Goal: Information Seeking & Learning: Compare options

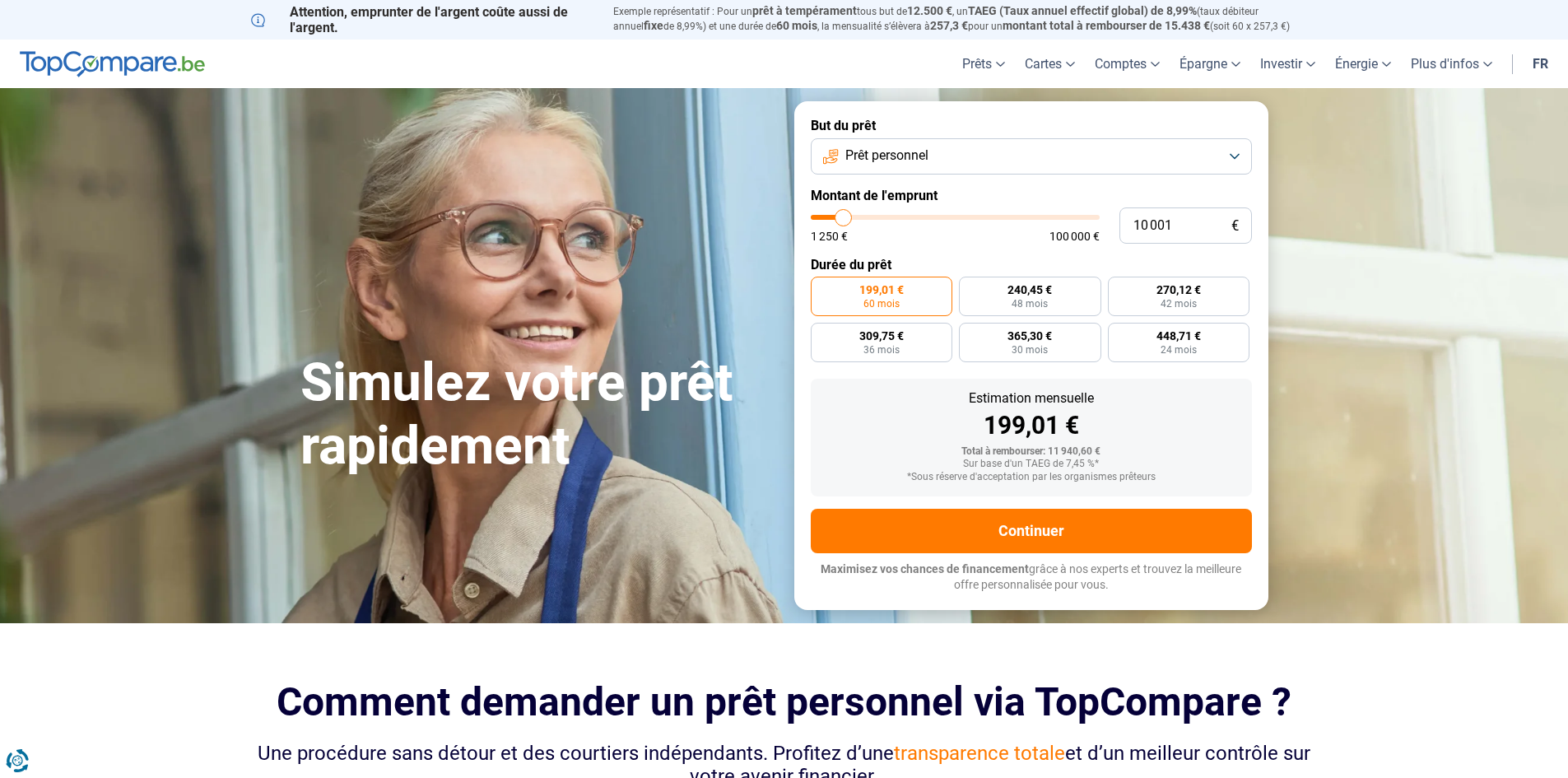
type input "8 750"
type input "8750"
type input "9 000"
type input "9000"
type input "9 500"
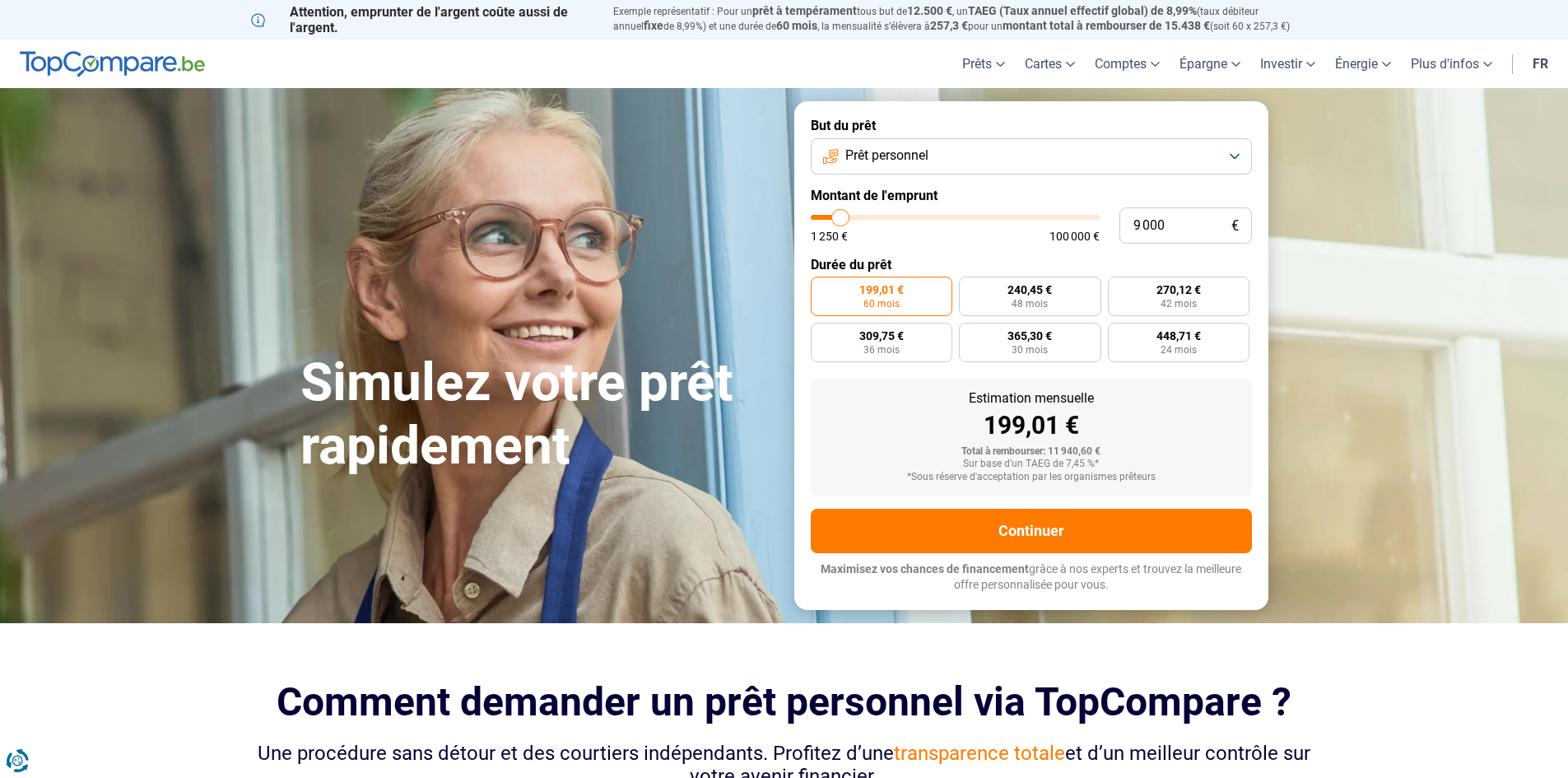
type input "9500"
type input "9 750"
type input "9750"
type input "10 000"
type input "10000"
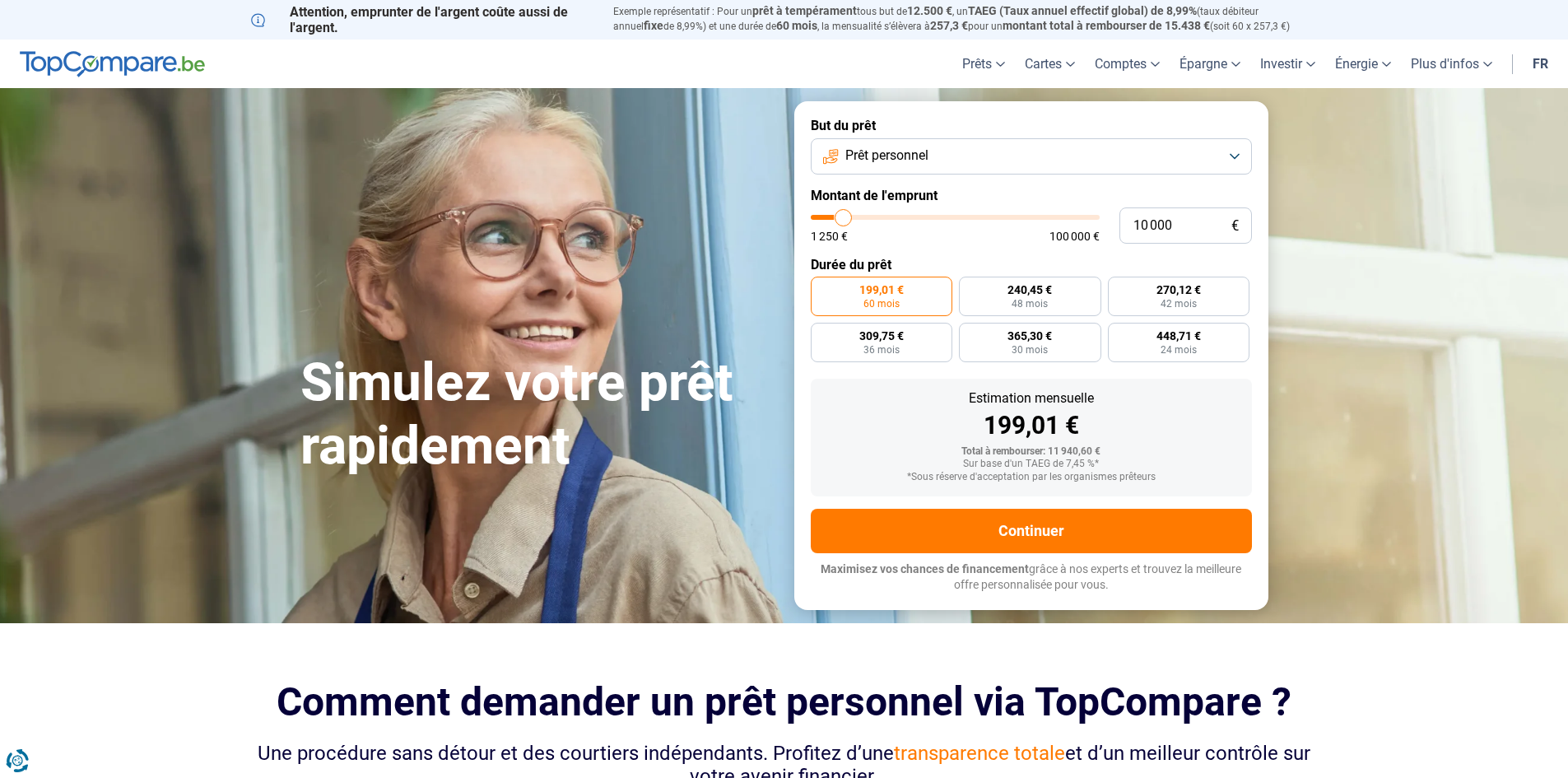
type input "10 250"
type input "10250"
type input "10 500"
type input "10500"
type input "11 000"
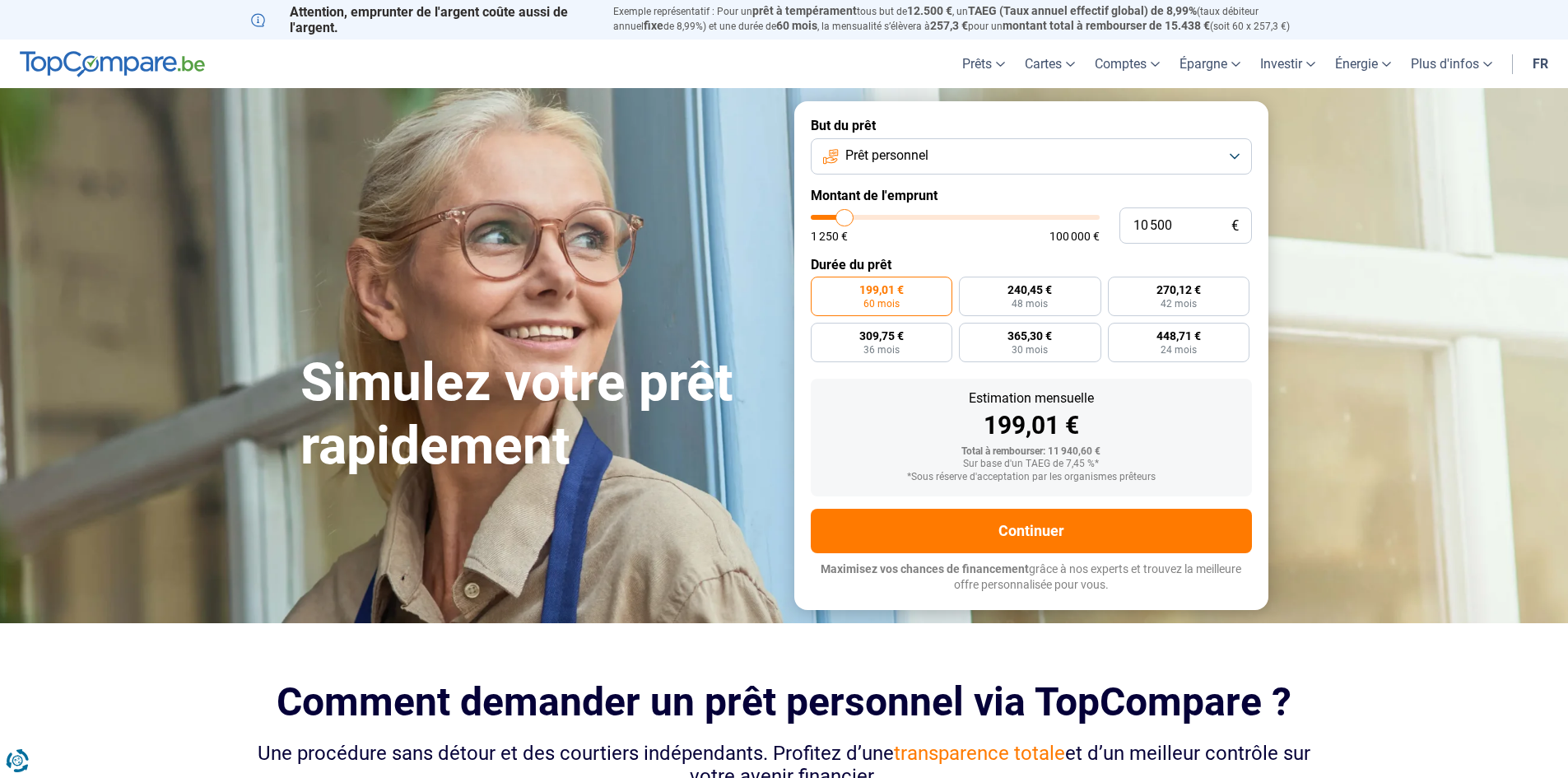
type input "11000"
type input "10 500"
type input "10500"
type input "10 000"
type input "10000"
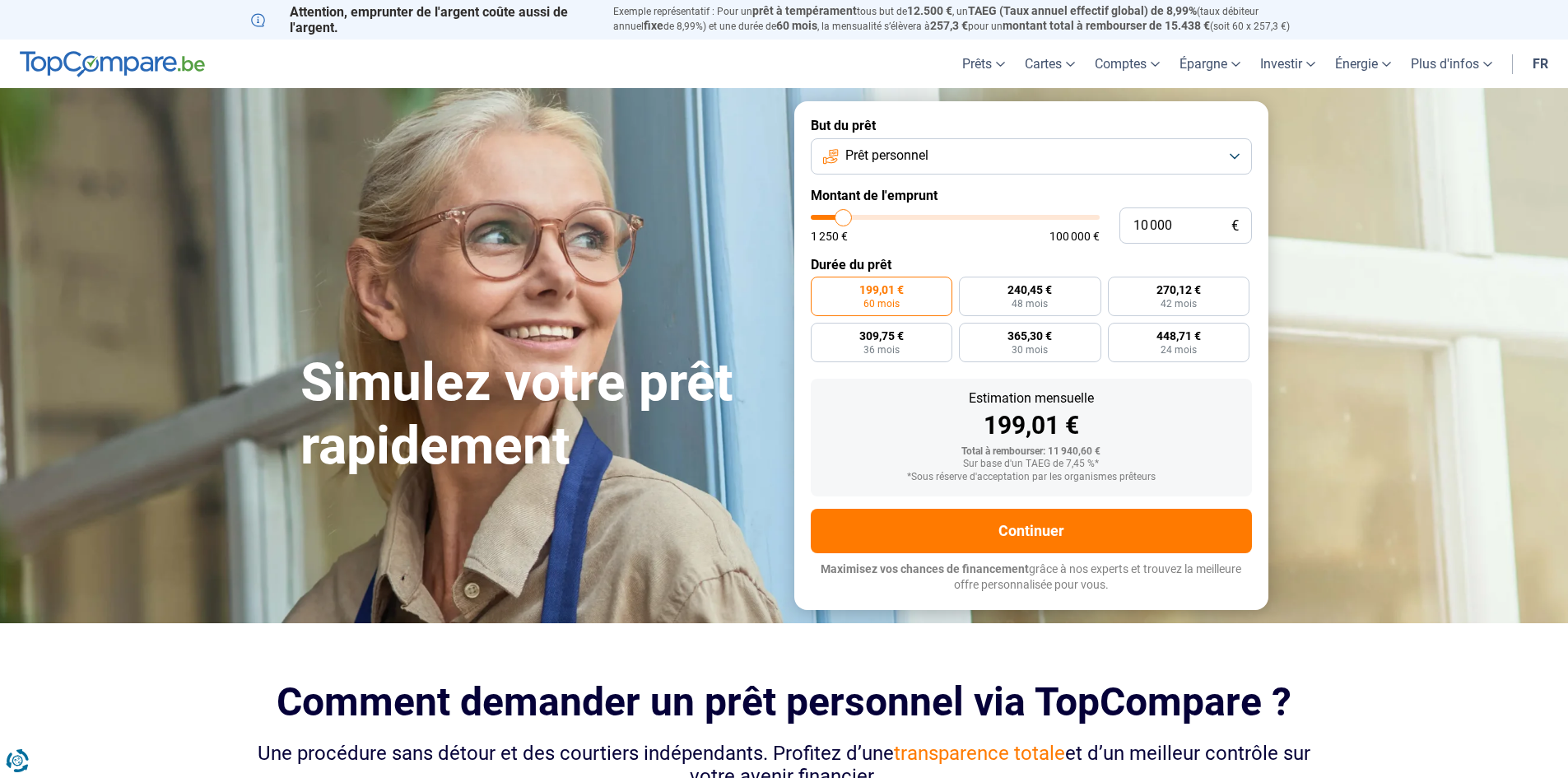
type input "9 750"
type input "9750"
type input "9 500"
type input "9500"
type input "9 000"
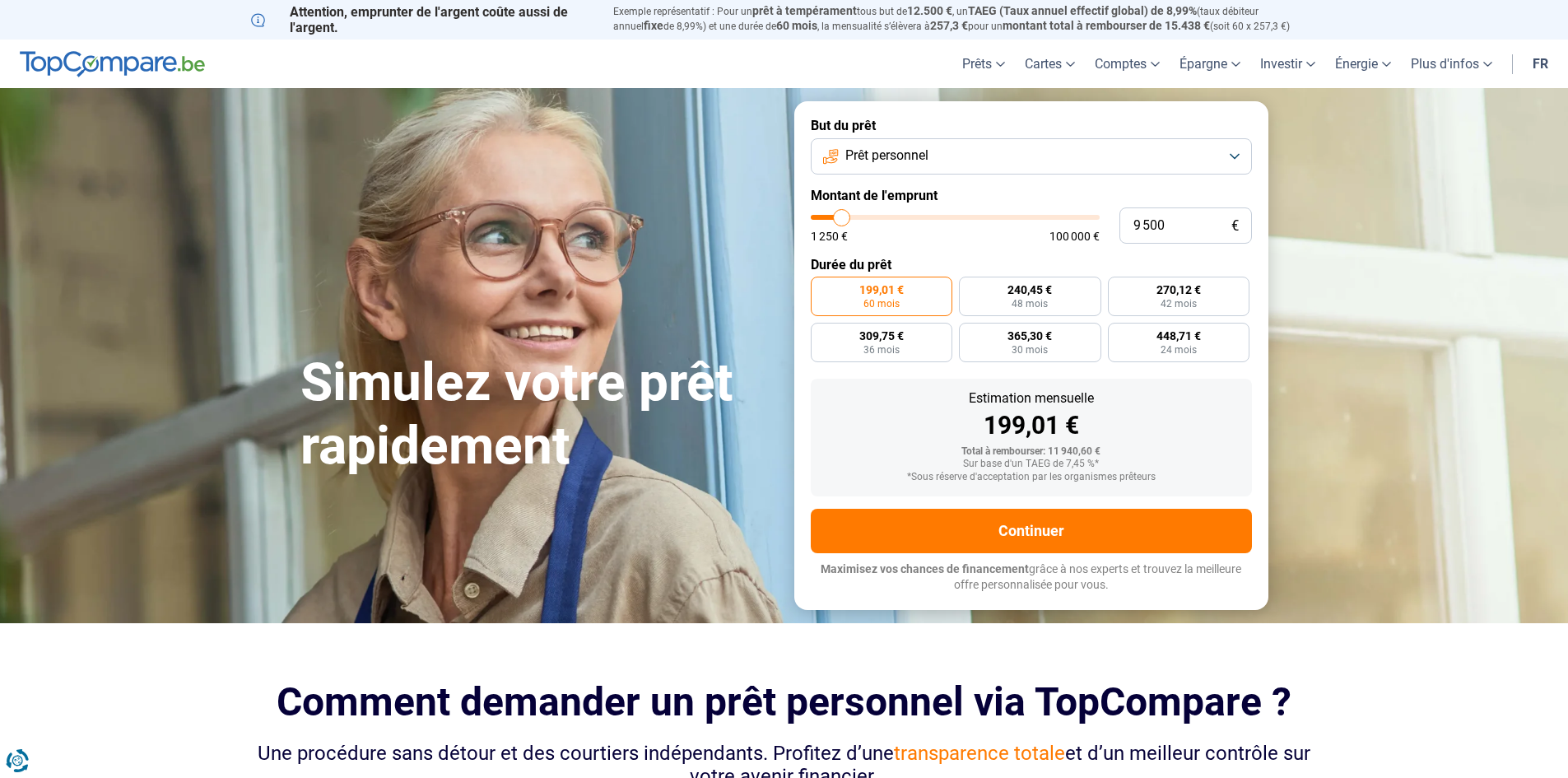
type input "9000"
type input "8 750"
type input "8750"
type input "8 500"
type input "8500"
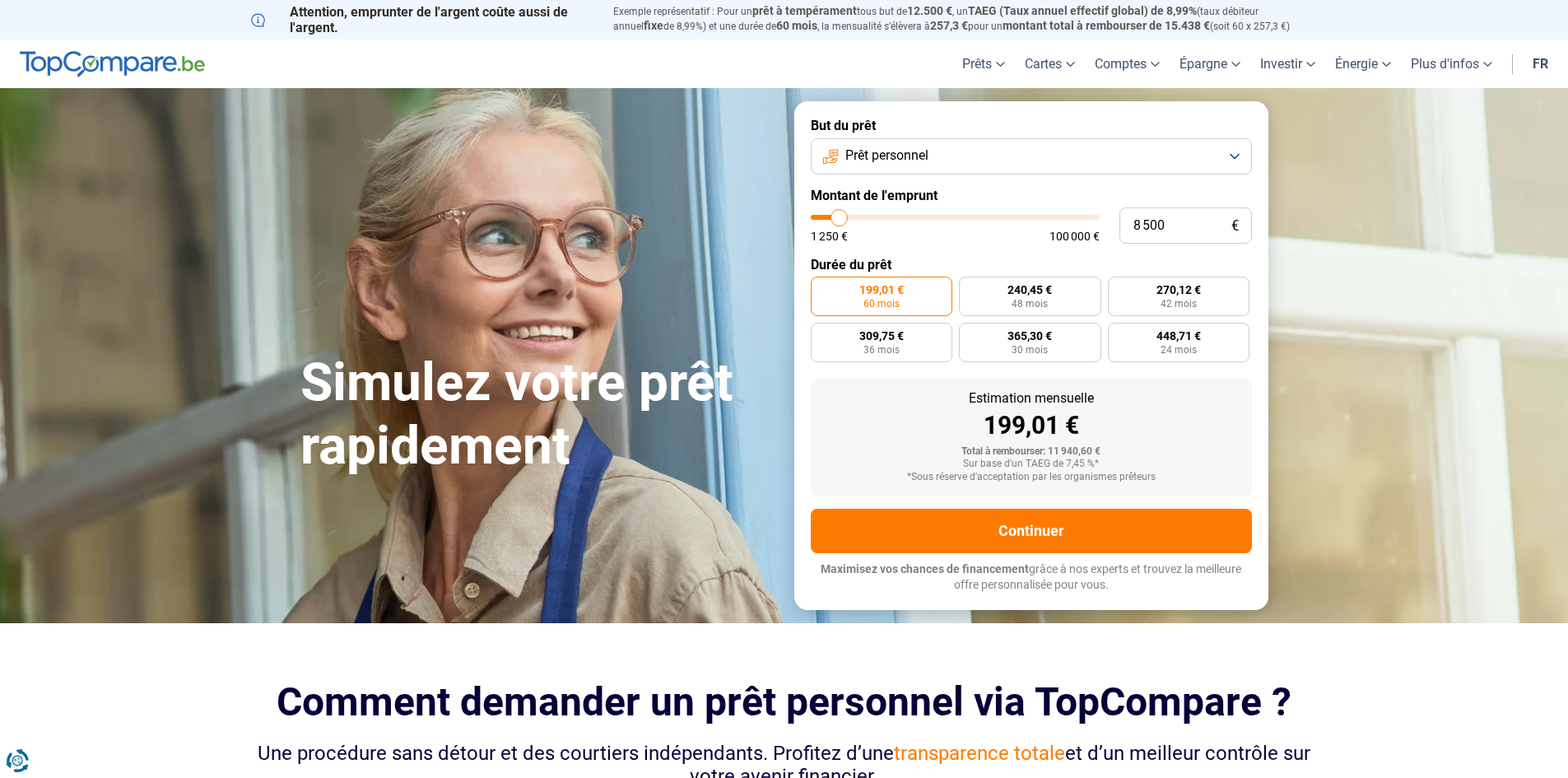
type input "8 250"
type input "8250"
type input "8 000"
type input "8000"
type input "7 500"
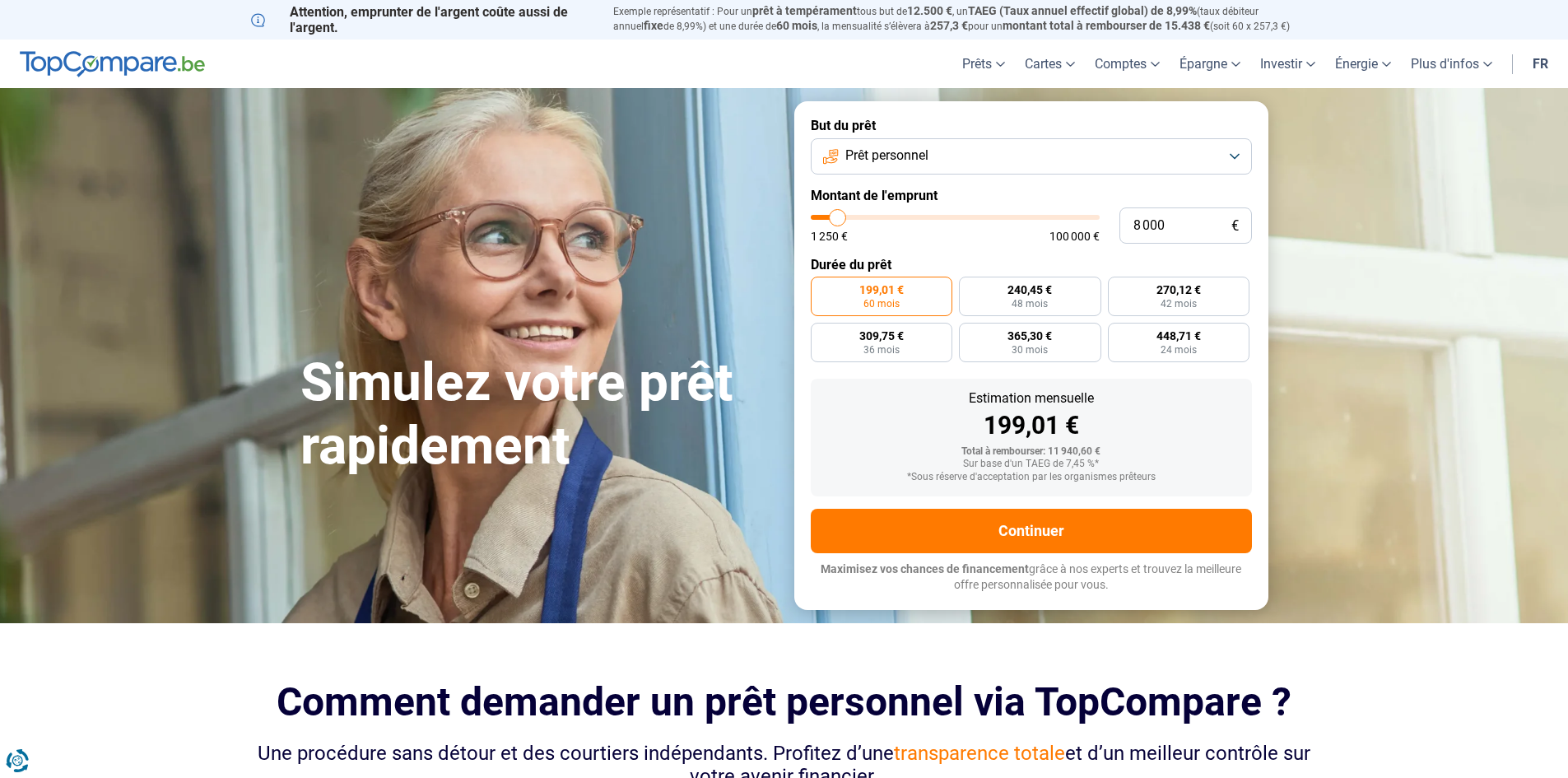
type input "7500"
type input "7 250"
type input "7250"
type input "7 000"
type input "7000"
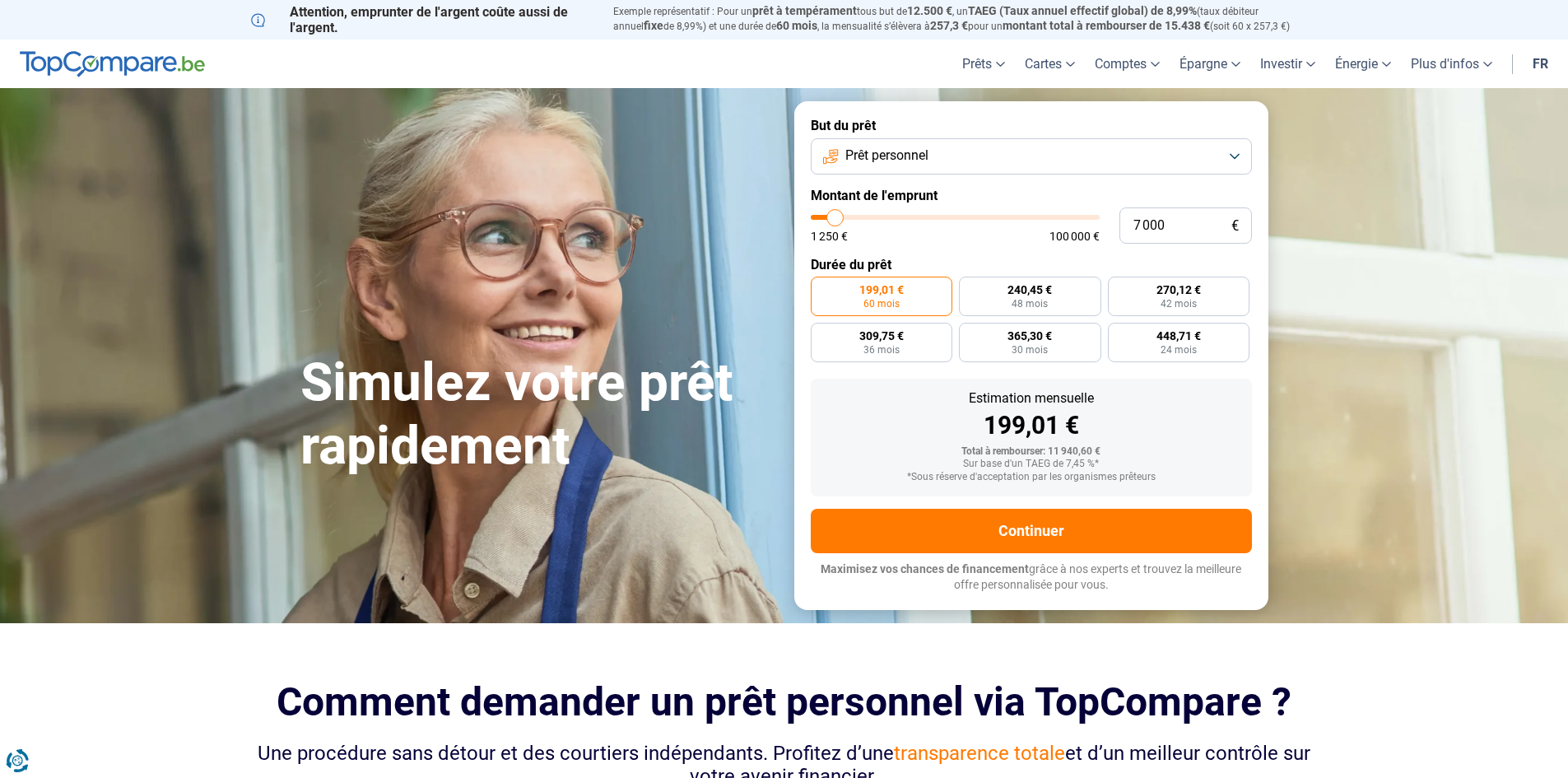
type input "6 750"
type input "6750"
type input "6 500"
type input "6500"
type input "6 000"
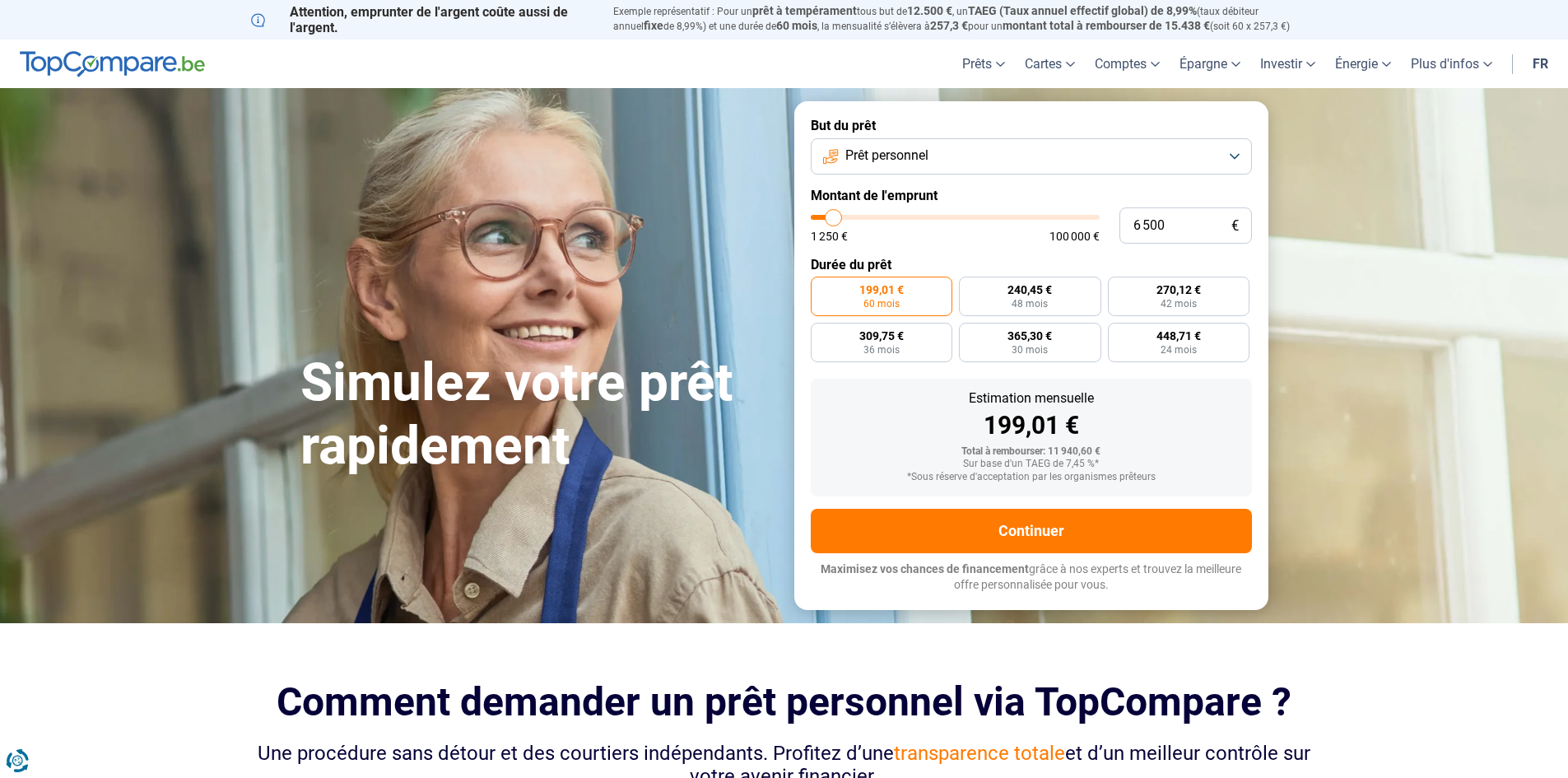
type input "6000"
type input "5 750"
type input "5750"
type input "5 500"
type input "5500"
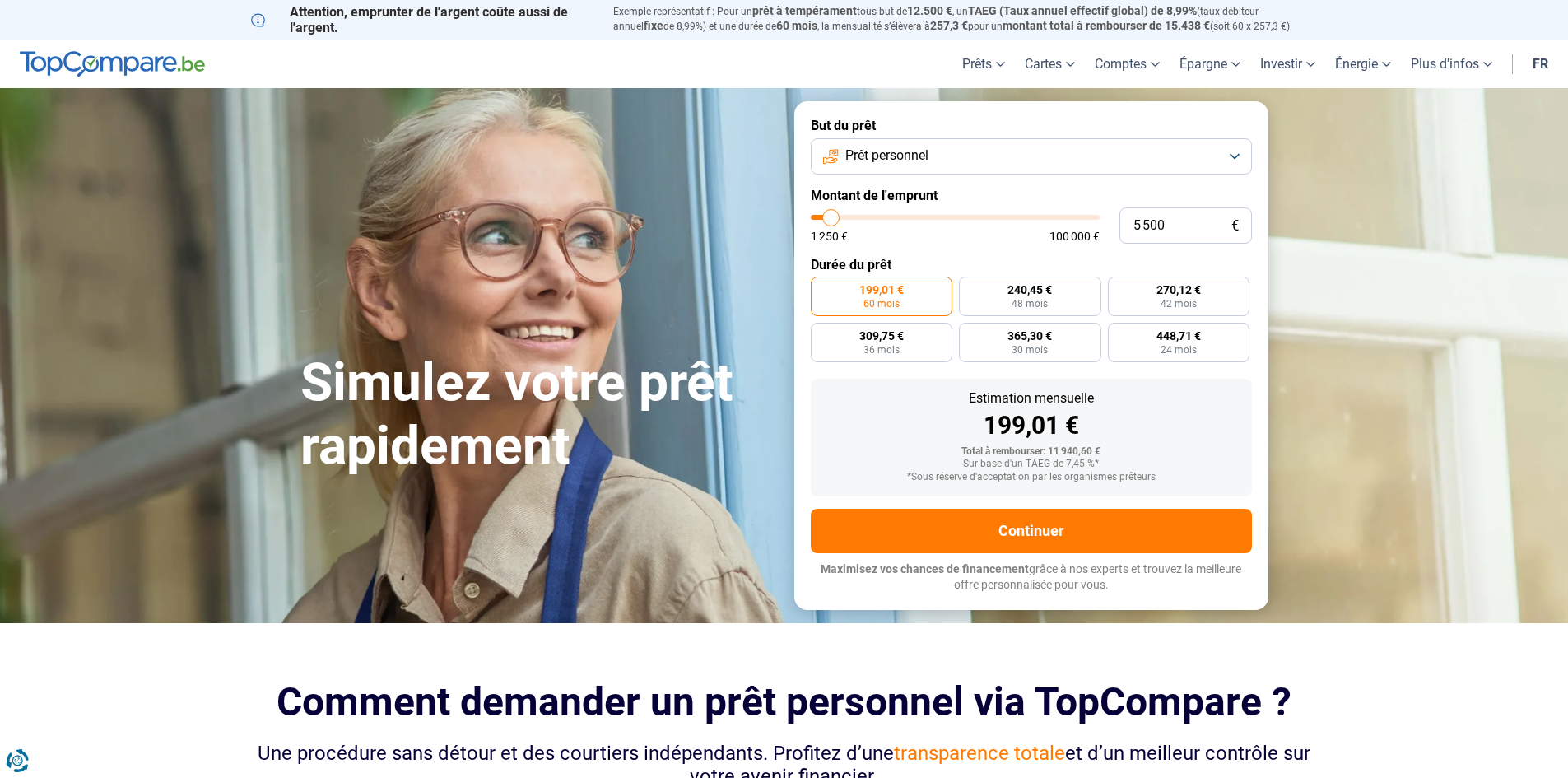
type input "5 250"
type input "5250"
type input "5 000"
drag, startPoint x: 839, startPoint y: 214, endPoint x: 830, endPoint y: 217, distance: 9.5
type input "5000"
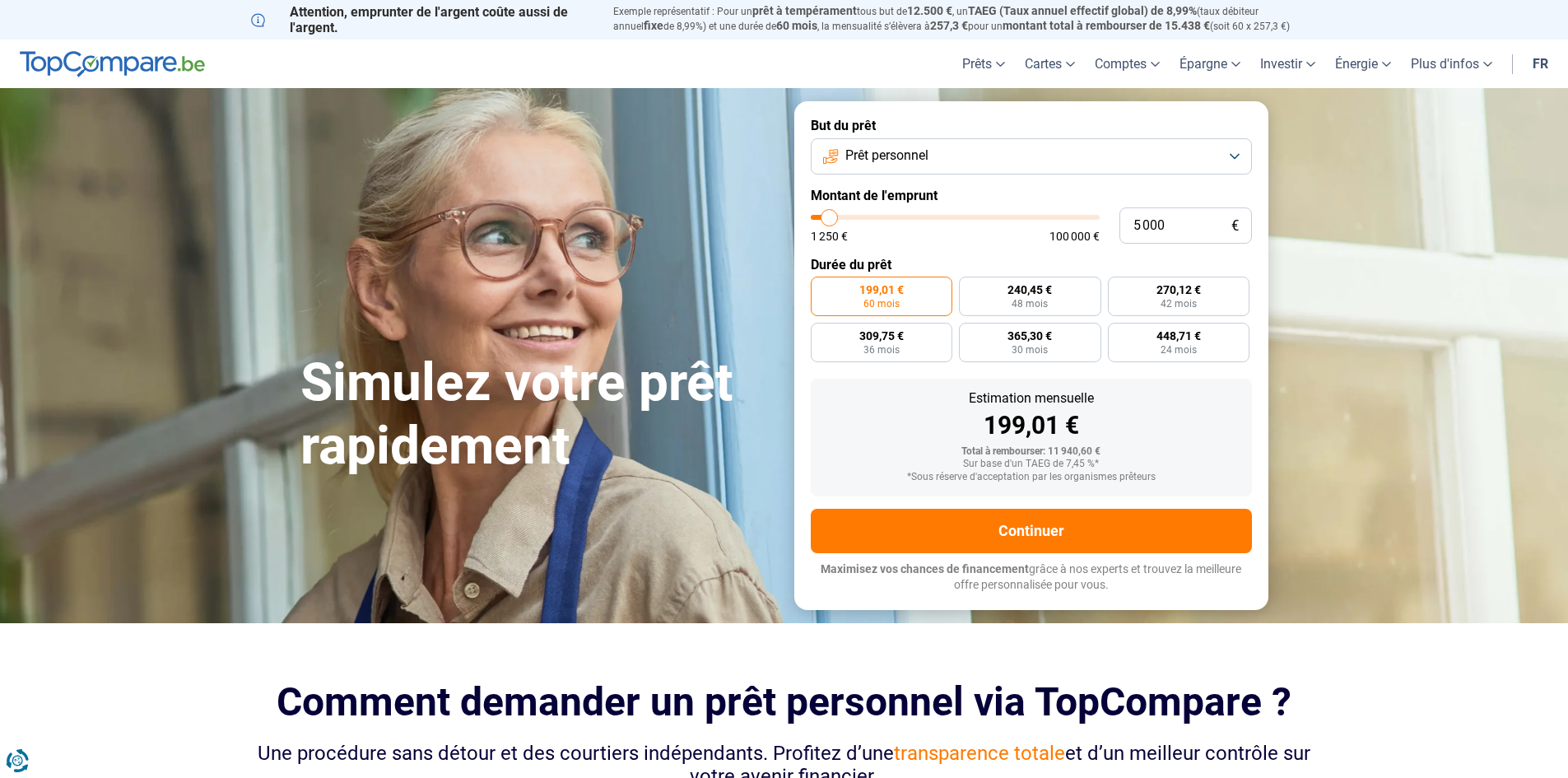
click at [830, 217] on input "range" at bounding box center [956, 217] width 289 height 5
radio input "true"
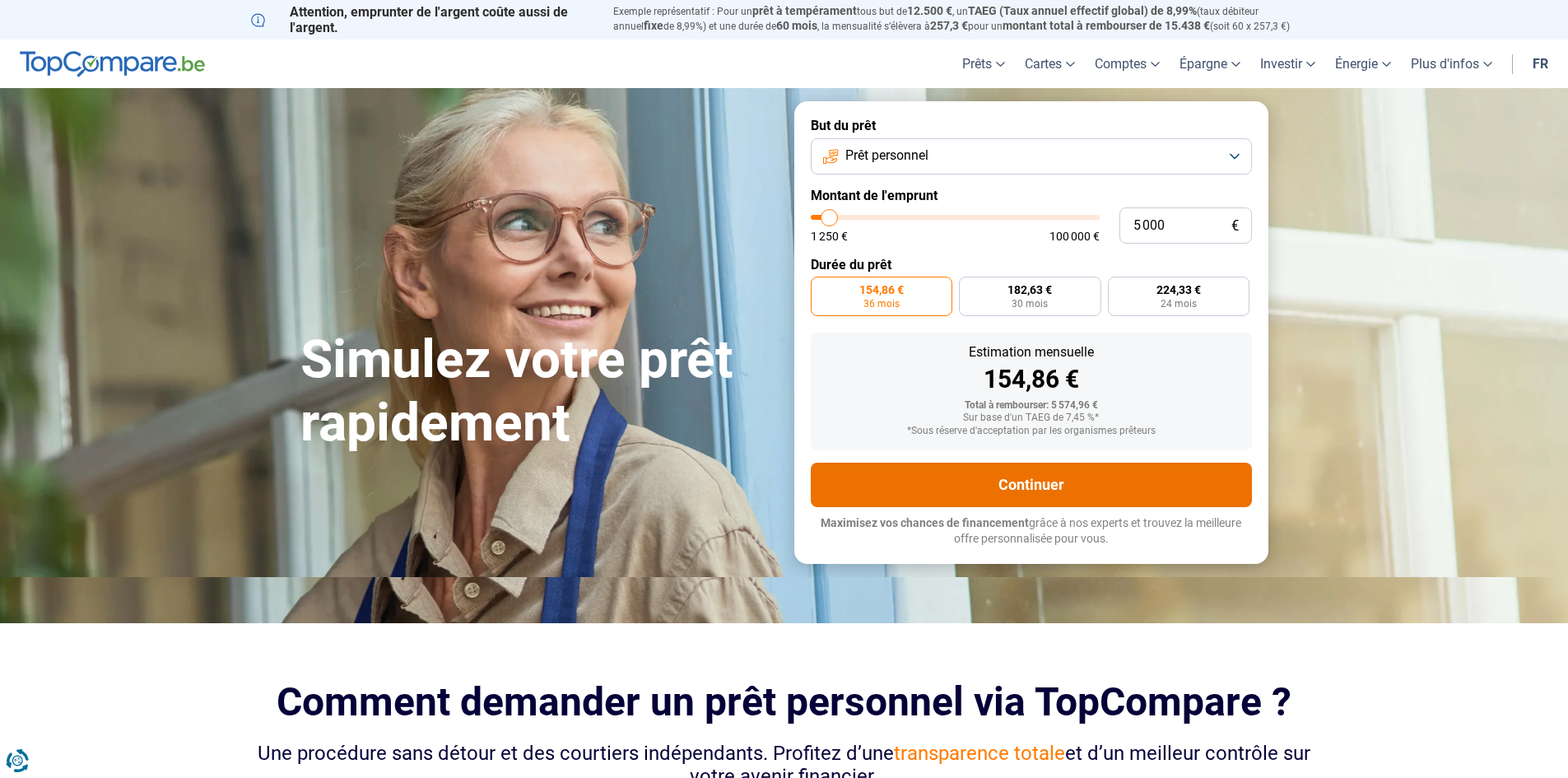
click at [1058, 489] on button "Continuer" at bounding box center [1031, 484] width 441 height 44
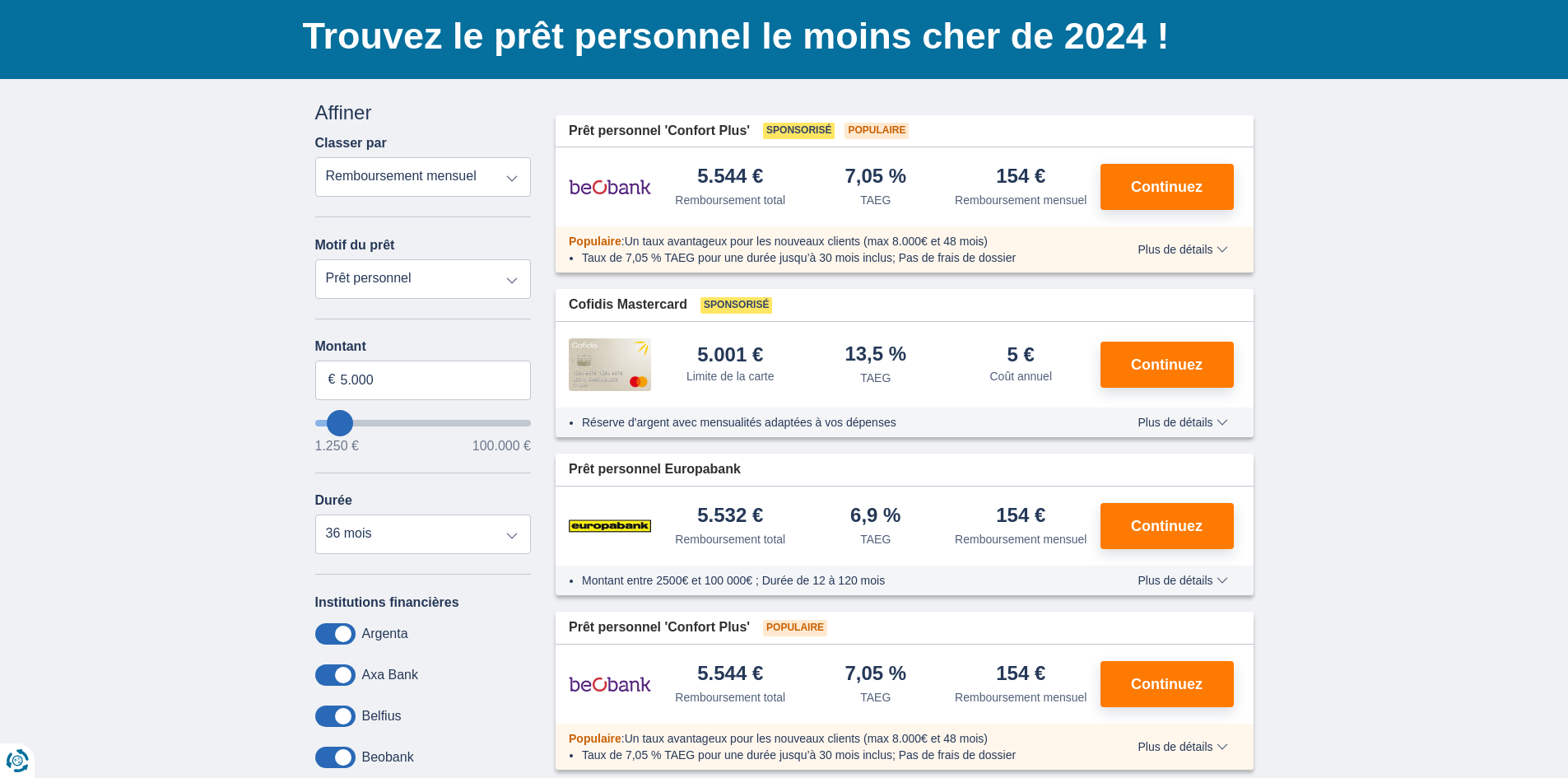
scroll to position [82, 0]
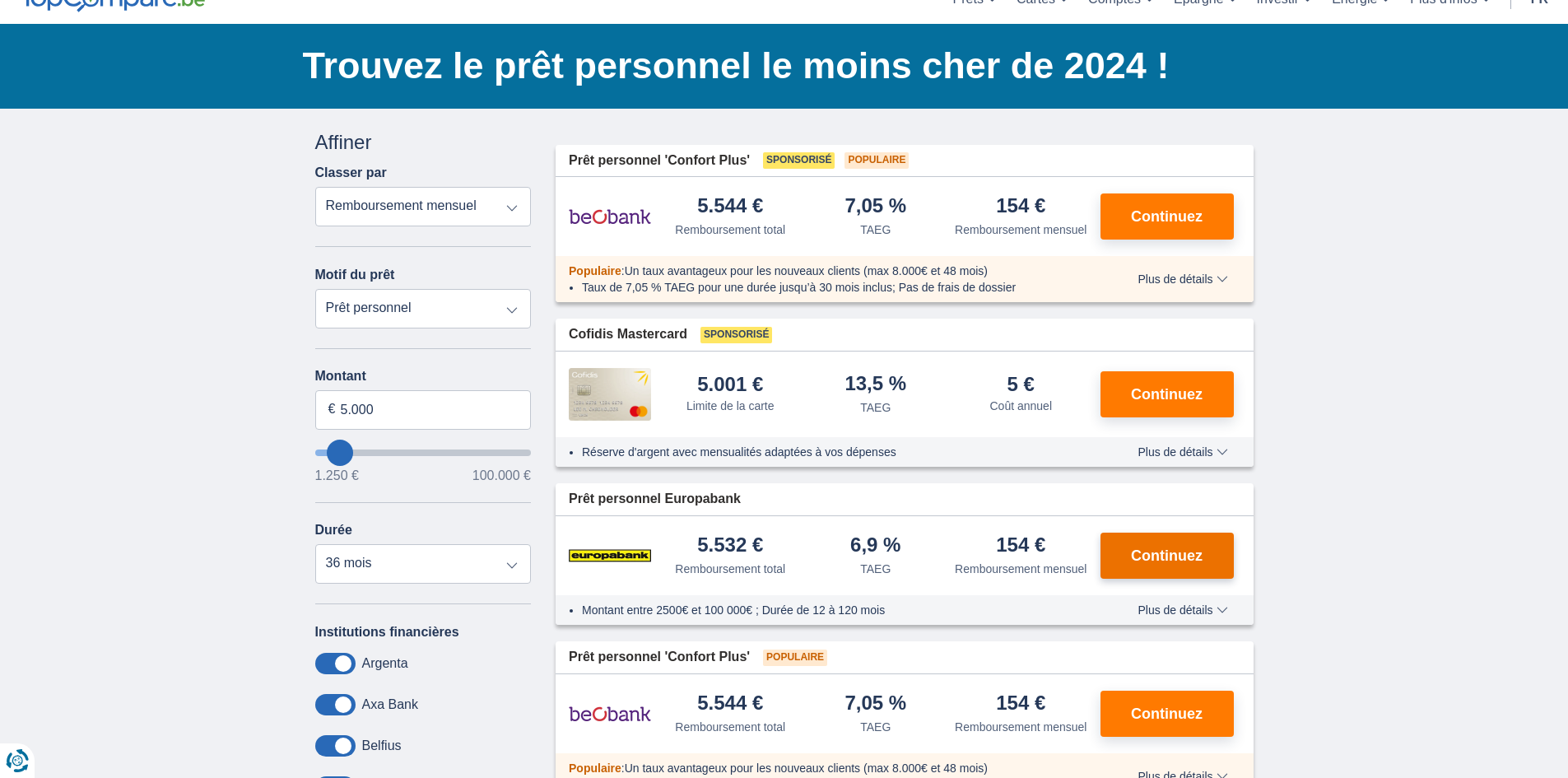
click at [1170, 550] on span "Continuez" at bounding box center [1166, 556] width 71 height 14
